Goal: Manage account settings

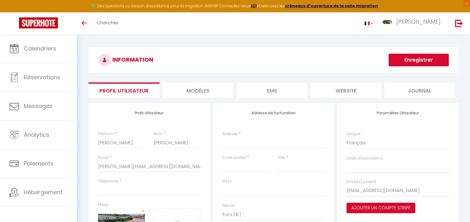
select select
select select "28"
select select "fr"
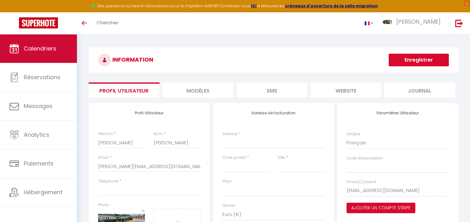
click at [51, 58] on link "Calendriers" at bounding box center [38, 48] width 77 height 28
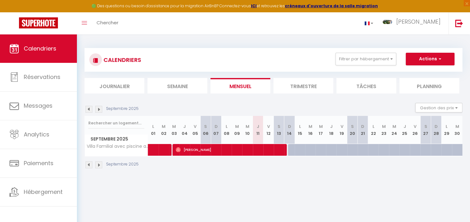
click at [319, 87] on li "Trimestre" at bounding box center [303, 85] width 60 height 15
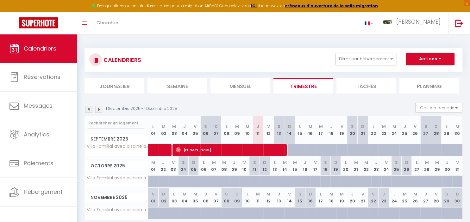
click at [99, 109] on img at bounding box center [98, 109] width 7 height 7
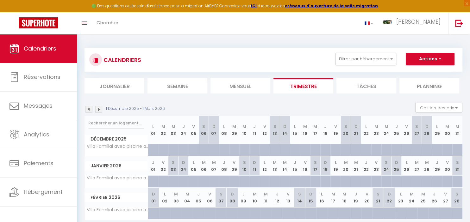
click at [101, 111] on img at bounding box center [98, 109] width 7 height 7
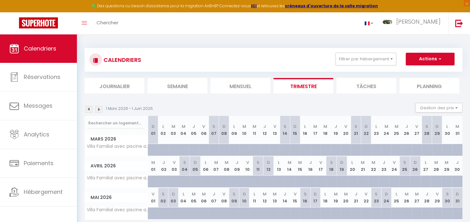
click at [101, 111] on img at bounding box center [98, 109] width 7 height 7
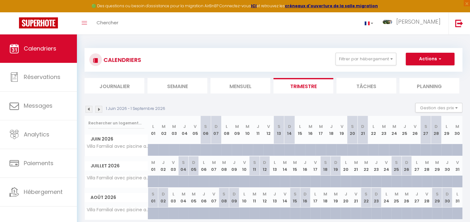
click at [101, 111] on img at bounding box center [98, 109] width 7 height 7
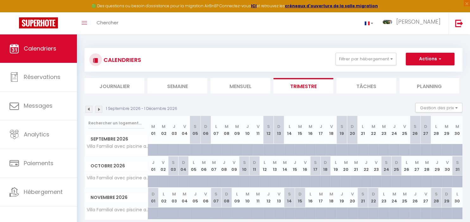
click at [89, 111] on img at bounding box center [88, 109] width 7 height 7
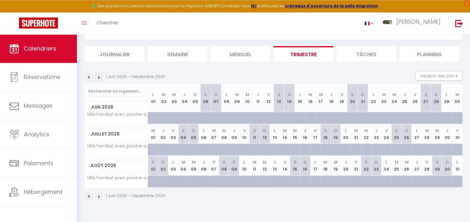
scroll to position [33, 0]
